Goal: Information Seeking & Learning: Learn about a topic

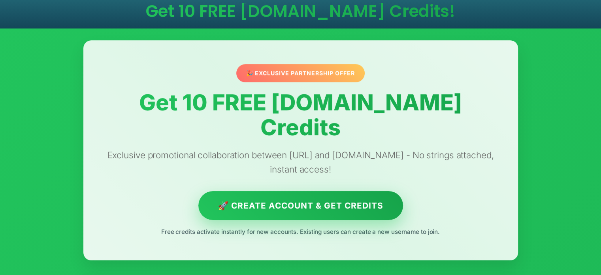
scroll to position [316, 0]
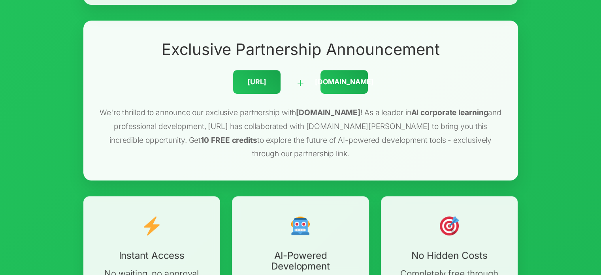
click at [252, 70] on div "ONEGO.ai" at bounding box center [256, 82] width 47 height 24
copy div "ONEGO.ai"
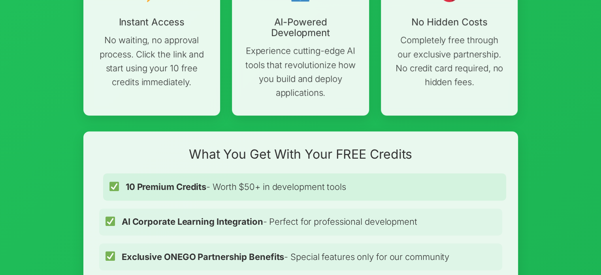
scroll to position [632, 0]
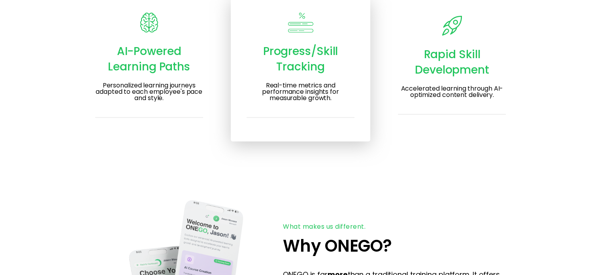
scroll to position [1146, 0]
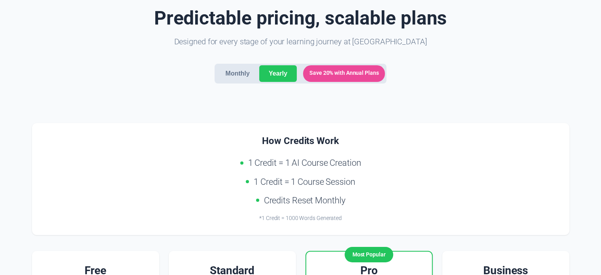
scroll to position [79, 0]
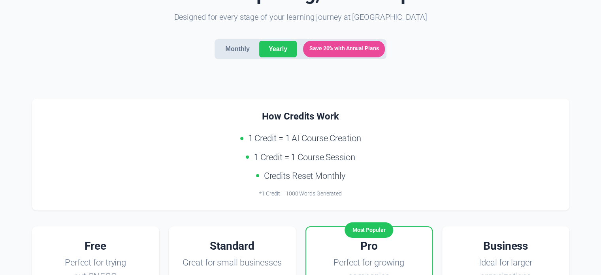
click at [224, 48] on button "Monthly" at bounding box center [237, 49] width 43 height 17
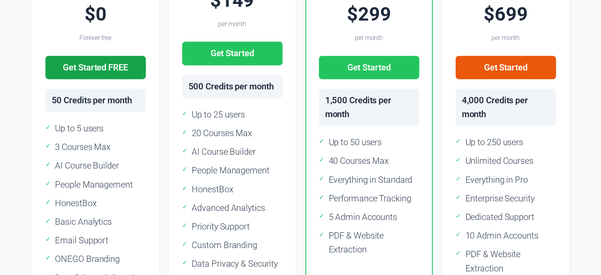
scroll to position [395, 0]
